Goal: Navigation & Orientation: Find specific page/section

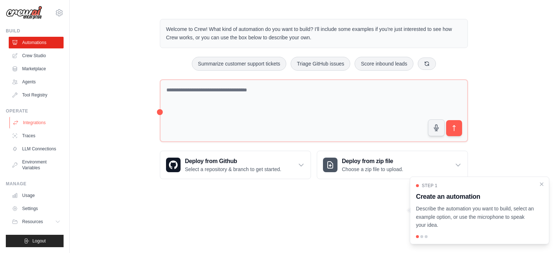
click at [39, 117] on link "Integrations" at bounding box center [36, 123] width 55 height 12
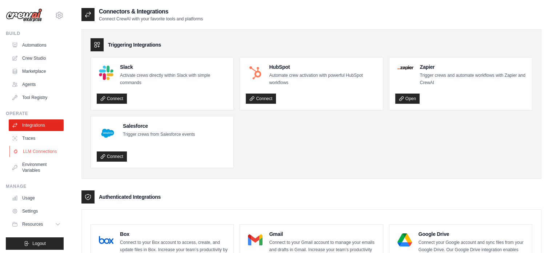
click at [29, 150] on link "LLM Connections" at bounding box center [36, 151] width 55 height 12
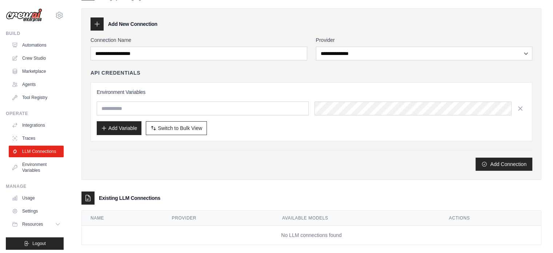
scroll to position [31, 0]
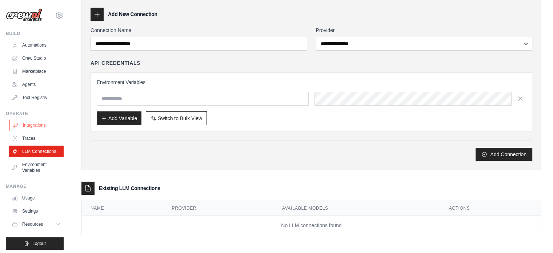
click at [49, 123] on link "Integrations" at bounding box center [36, 125] width 55 height 12
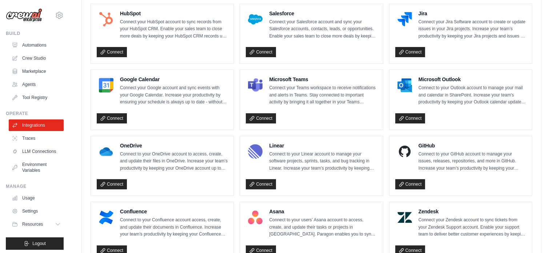
scroll to position [291, 0]
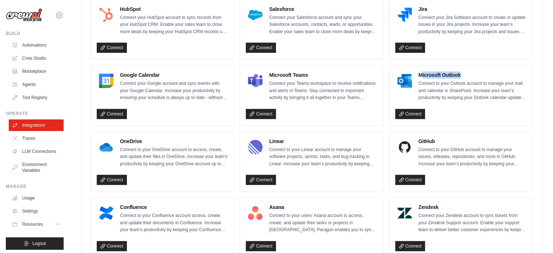
drag, startPoint x: 422, startPoint y: 75, endPoint x: 386, endPoint y: 85, distance: 37.5
click at [469, 74] on h4 "Microsoft Outlook" at bounding box center [473, 74] width 108 height 7
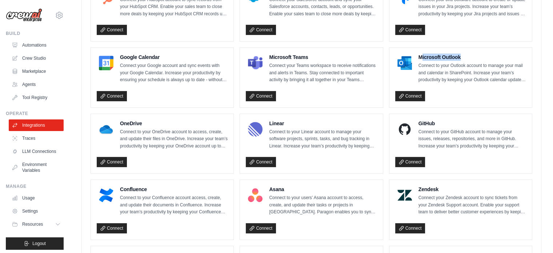
scroll to position [305, 0]
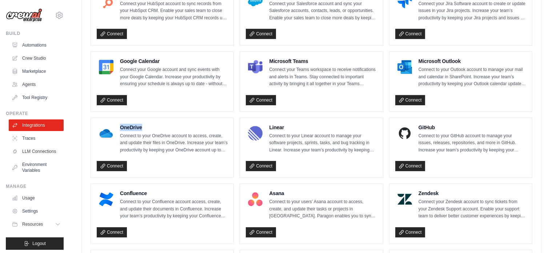
drag, startPoint x: 164, startPoint y: 125, endPoint x: 119, endPoint y: 122, distance: 44.8
click at [119, 124] on div "OneDrive Connect to your OneDrive account to access, create, and update their f…" at bounding box center [162, 139] width 131 height 30
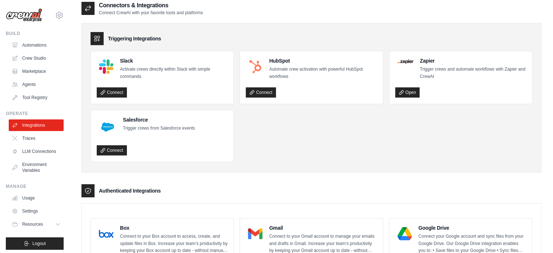
scroll to position [0, 0]
